Goal: Task Accomplishment & Management: Manage account settings

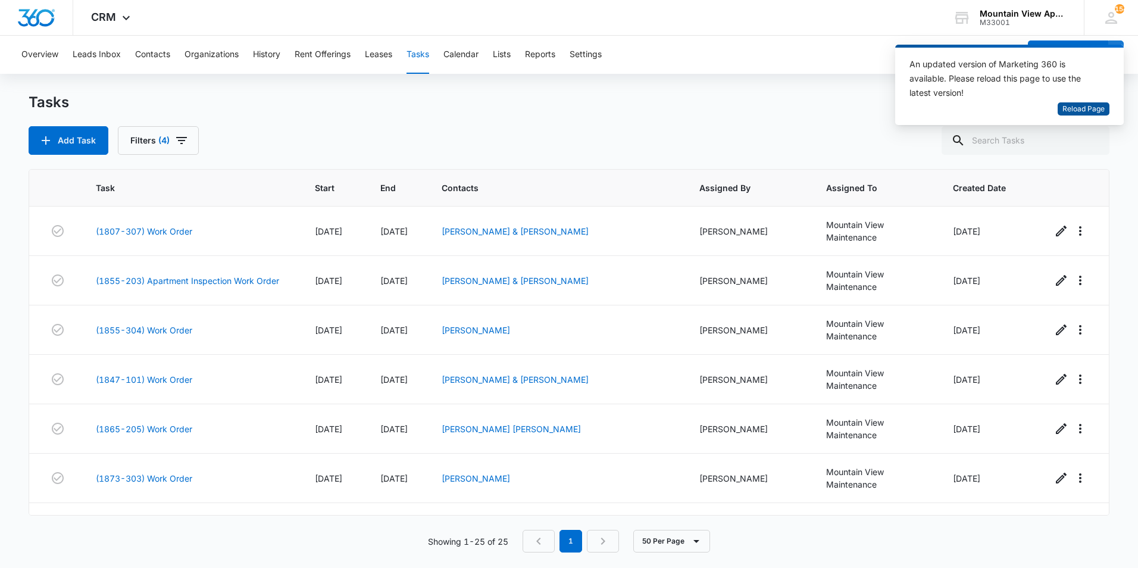
click at [1095, 109] on span "Reload Page" at bounding box center [1083, 109] width 42 height 11
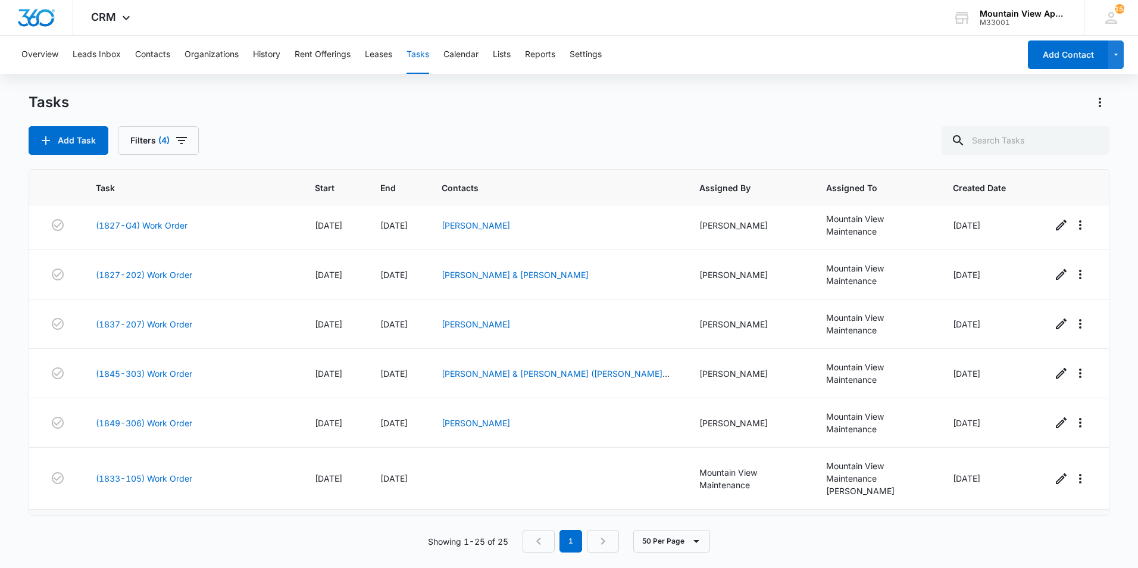
scroll to position [803, 0]
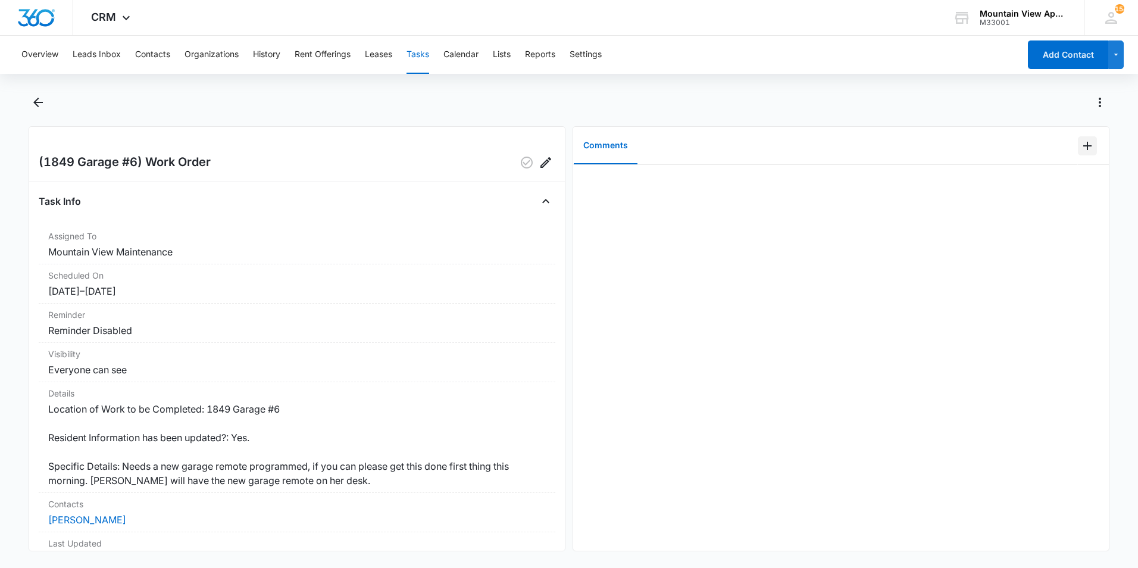
click at [1080, 148] on icon "Add Comment" at bounding box center [1087, 146] width 14 height 14
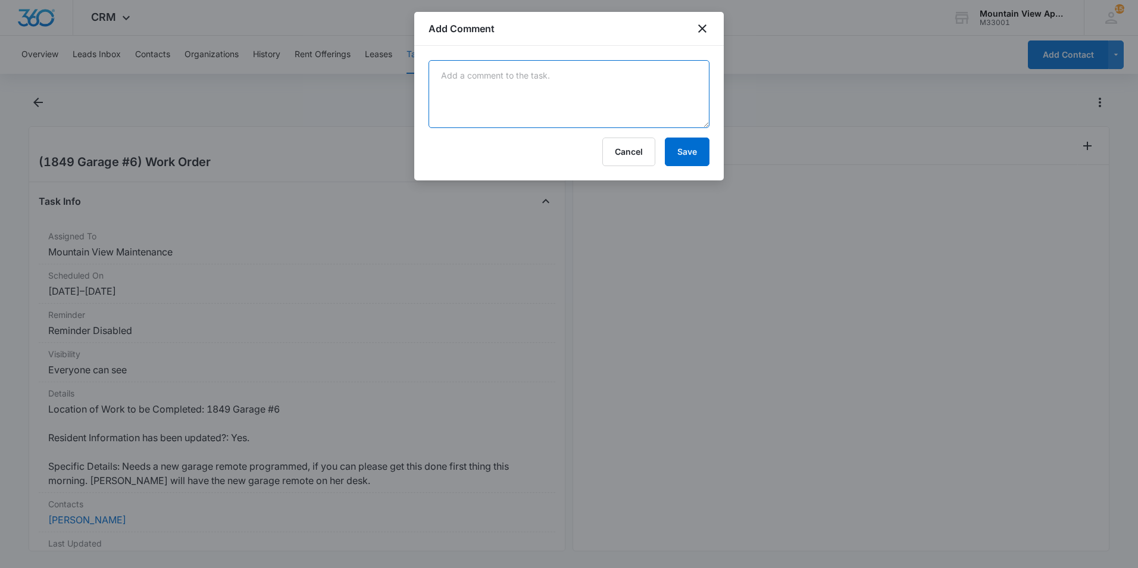
click at [591, 95] on textarea at bounding box center [569, 94] width 281 height 68
type textarea "New remote has been programmed and left with office."
click at [695, 162] on button "Save" at bounding box center [687, 151] width 45 height 29
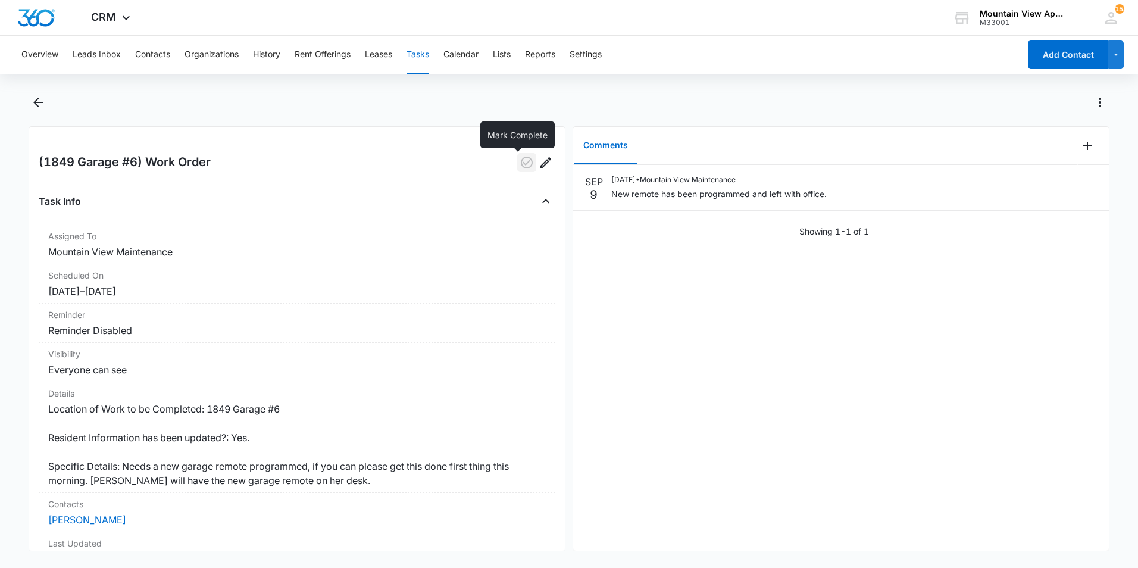
click at [520, 167] on icon "button" at bounding box center [527, 162] width 14 height 14
click at [36, 103] on icon "Back" at bounding box center [38, 103] width 10 height 10
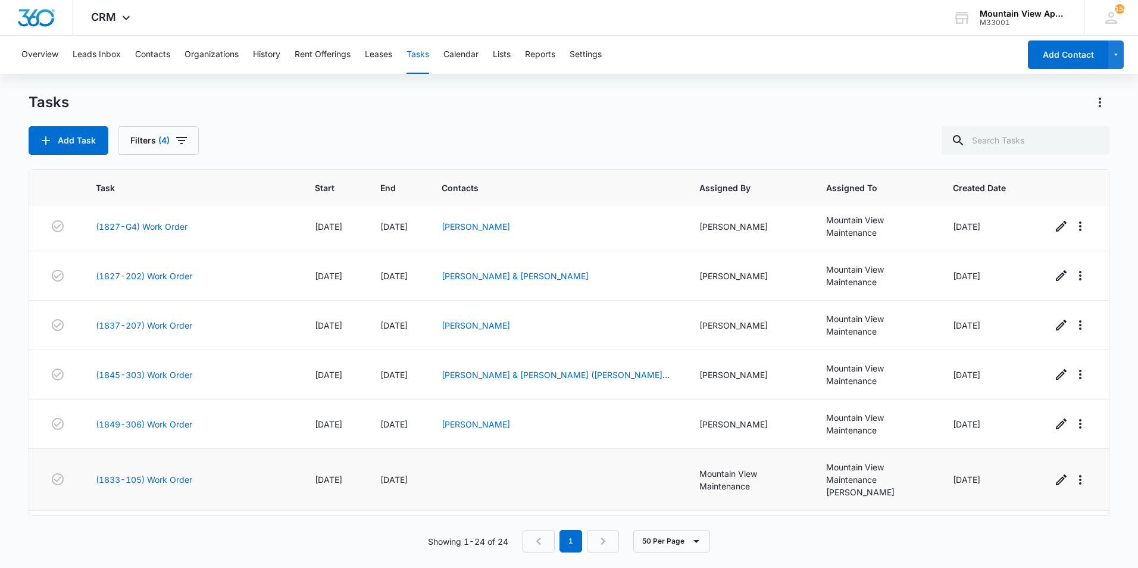
scroll to position [759, 0]
